Goal: Task Accomplishment & Management: Complete application form

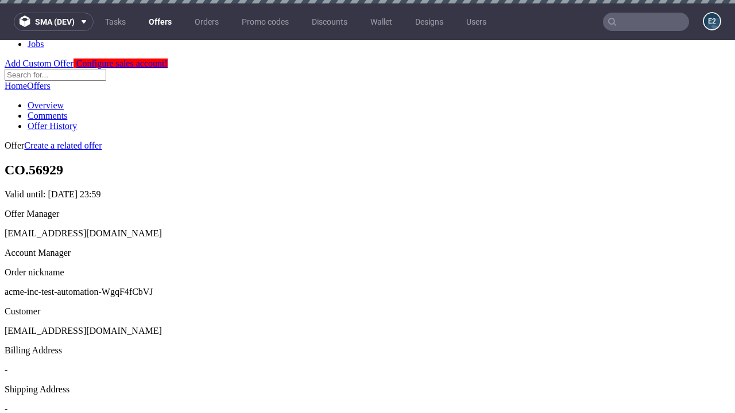
scroll to position [3, 0]
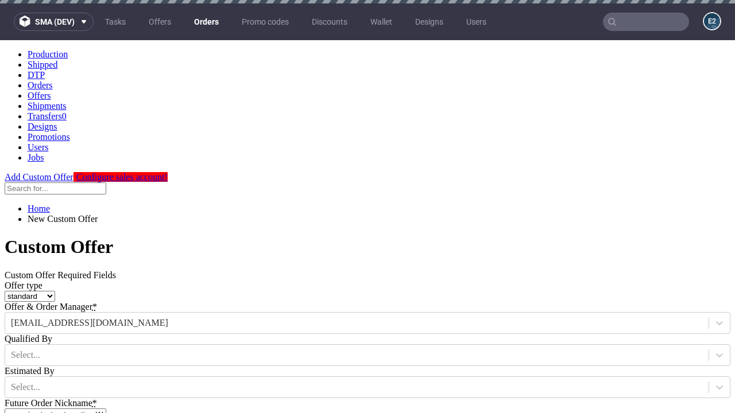
type input "acme-inc-test-automation-WgqF4fCbVJ"
type input "2025-09-29"
type input "e2e-user-5uEKMHqRlM@test.com"
select select "gb"
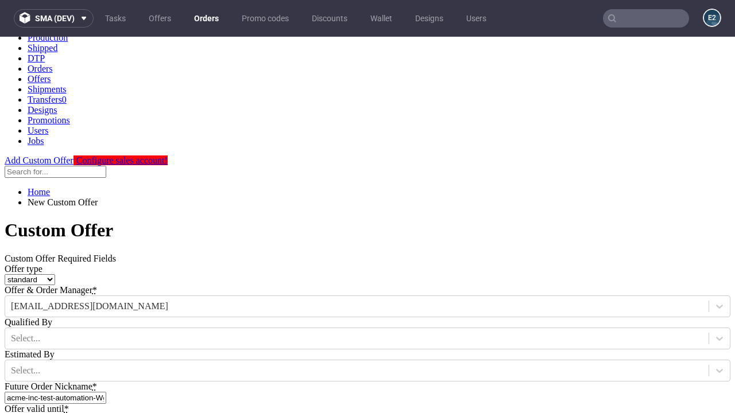
type input "e2e-user-5uEKMHqRlM@test.com"
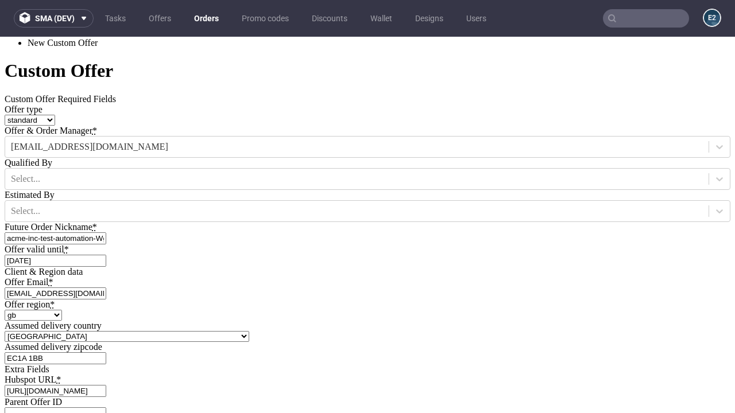
type input "https://app-eu1.hubspot.com/contacts/139493128/record/0-3/7600435676"
type input "Please wait..."
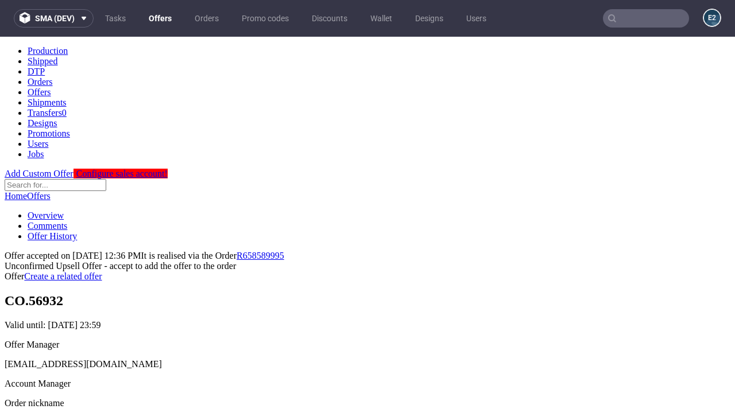
scroll to position [177, 0]
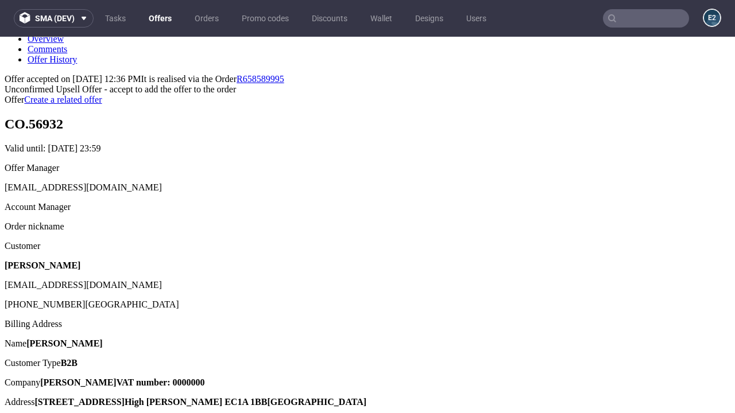
type input "In progress..."
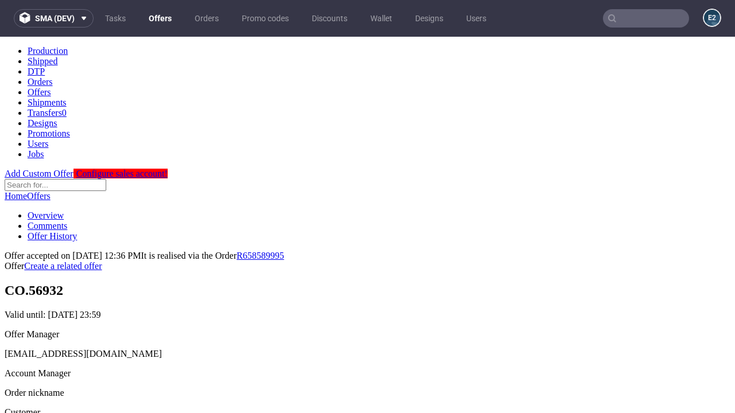
scroll to position [0, 0]
